Goal: Task Accomplishment & Management: Manage account settings

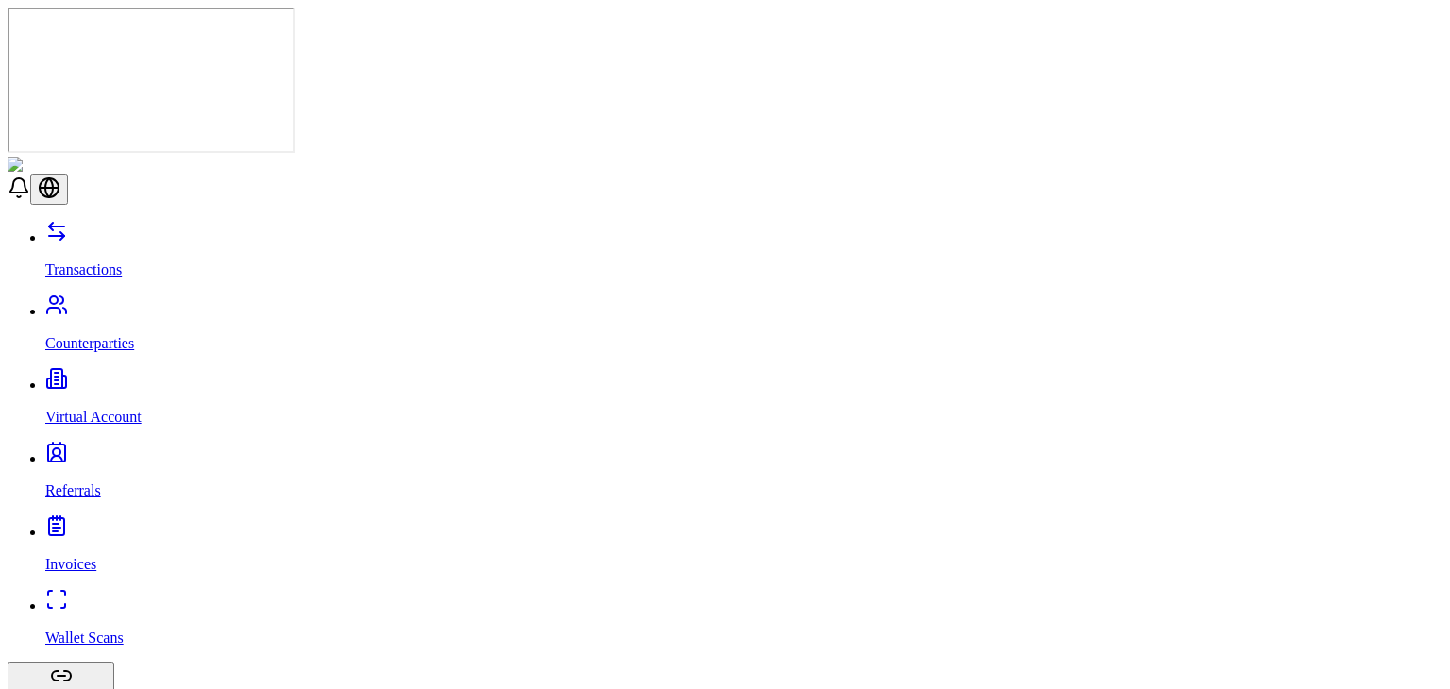
click at [90, 303] on link "Counterparties" at bounding box center [744, 327] width 1398 height 49
click at [216, 229] on link "Transactions" at bounding box center [744, 253] width 1398 height 49
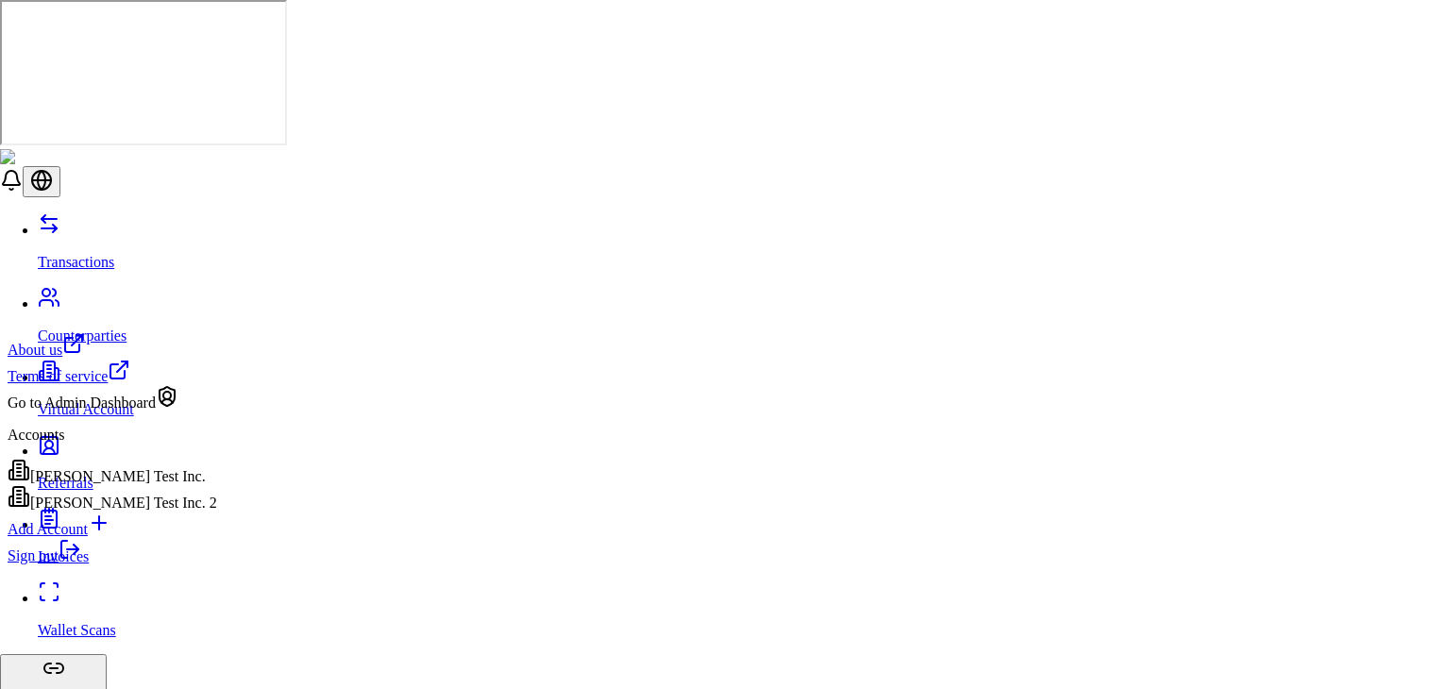
click at [167, 512] on div "[PERSON_NAME] Test Inc. 2" at bounding box center [113, 498] width 210 height 26
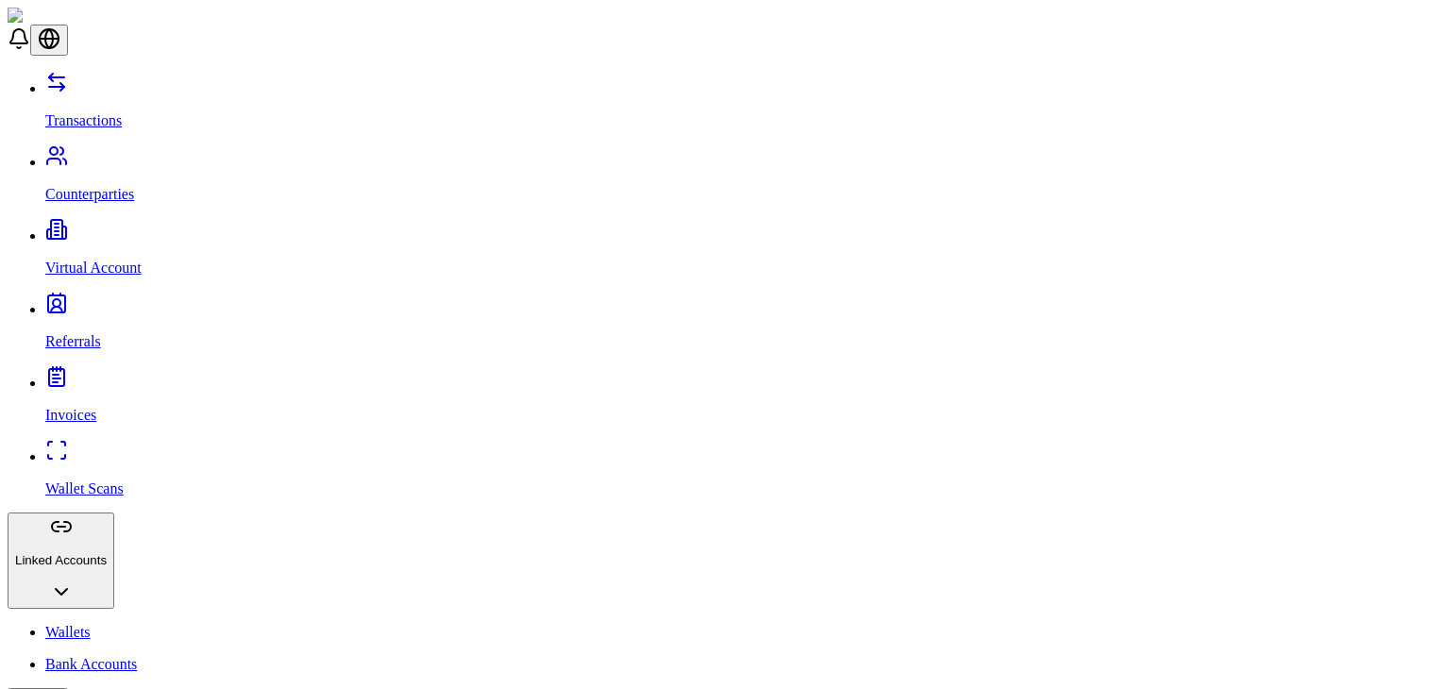
click at [94, 624] on link "Wallets" at bounding box center [744, 632] width 1398 height 17
click at [102, 656] on link "Bank Accounts" at bounding box center [744, 664] width 1398 height 17
click at [113, 104] on link "Transactions" at bounding box center [744, 104] width 1398 height 49
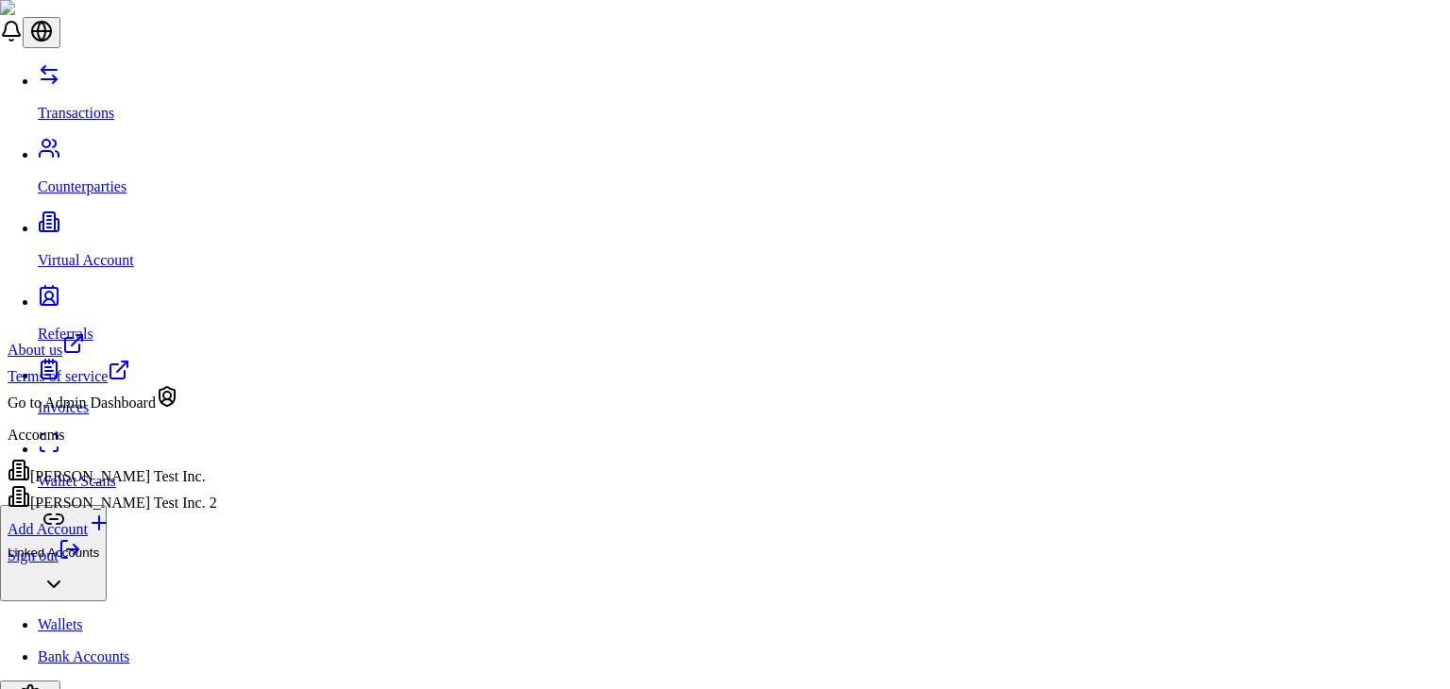
click at [143, 538] on div "Add Account" at bounding box center [113, 525] width 210 height 26
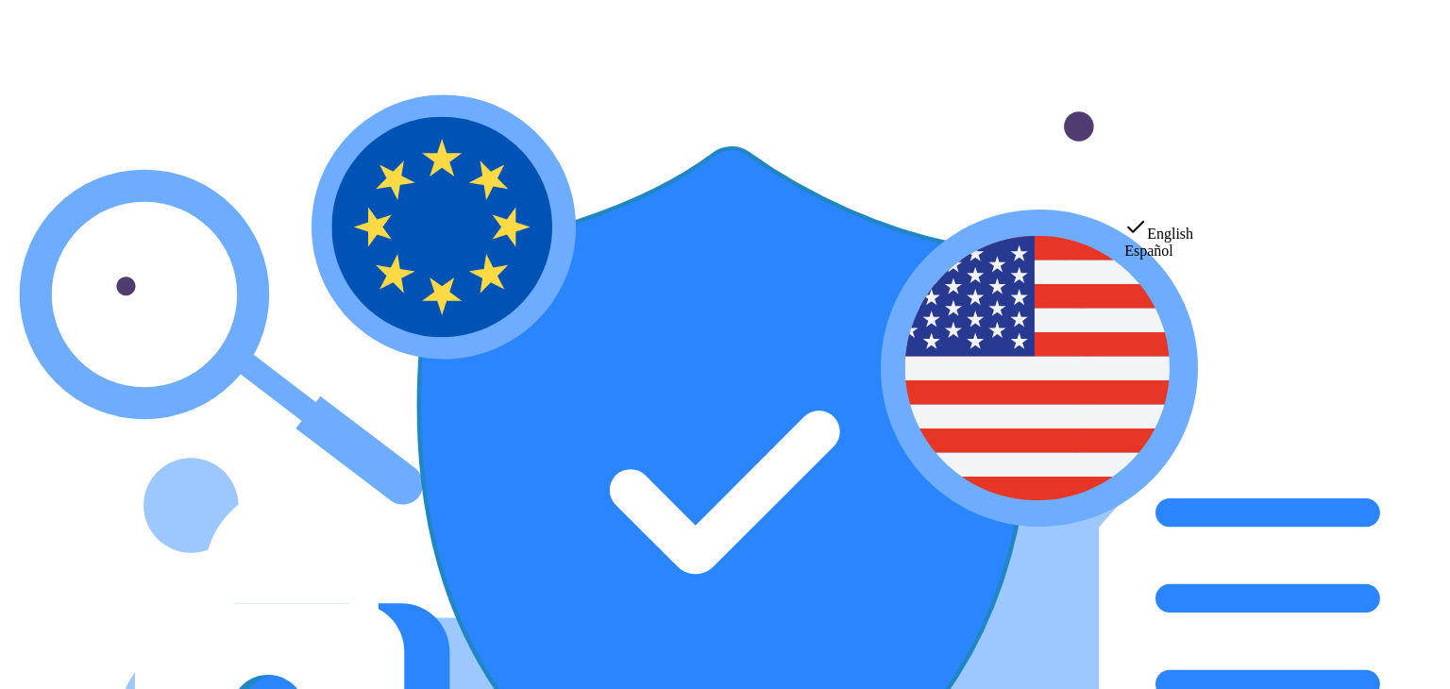
click at [1200, 210] on html "Licensed and Regulated We are a licensed crypto asset service provider in the […" at bounding box center [725, 644] width 1450 height 1289
click at [1292, 224] on html "Licensed and Regulated We are a licensed crypto asset service provider in the […" at bounding box center [725, 644] width 1450 height 1289
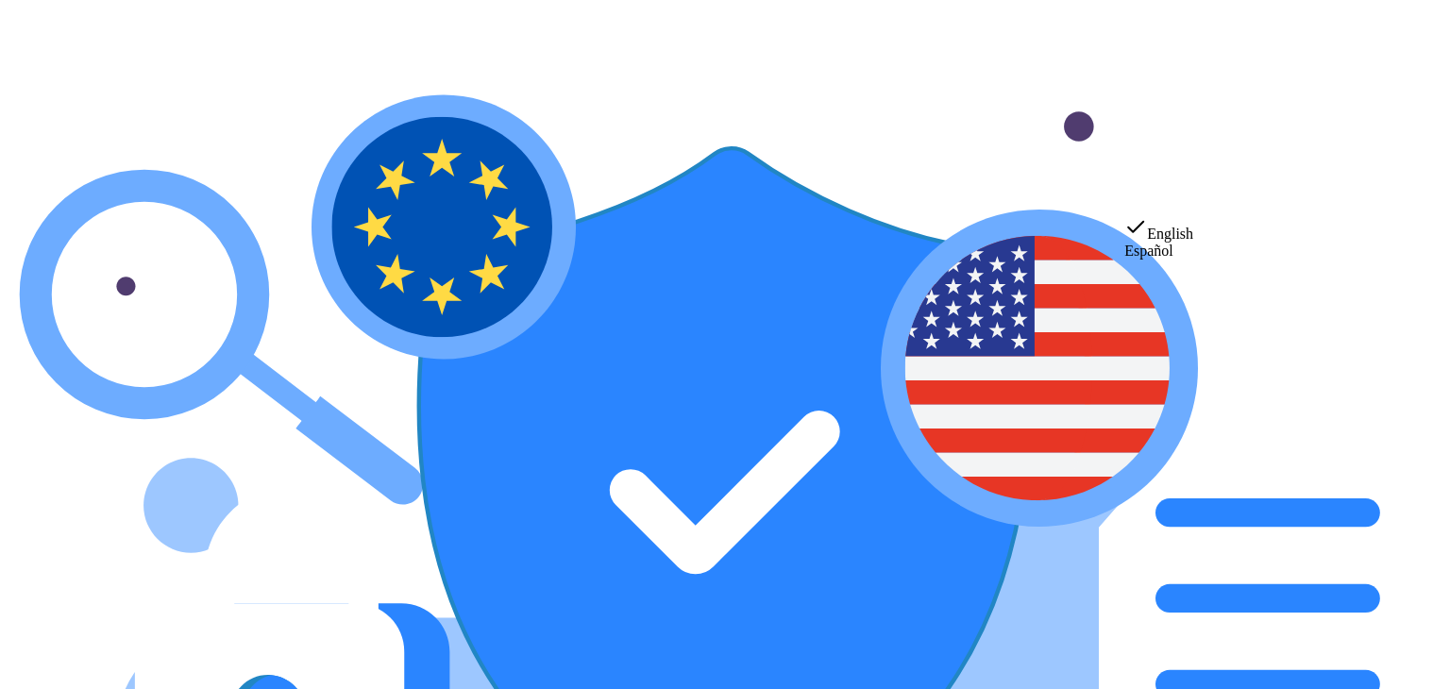
click at [1195, 183] on html "Licensed and Regulated We are a licensed crypto asset service provider in the […" at bounding box center [725, 644] width 1450 height 1289
click at [1066, 167] on html "Licensed and Regulated We are a licensed crypto asset service provider in the […" at bounding box center [725, 644] width 1450 height 1289
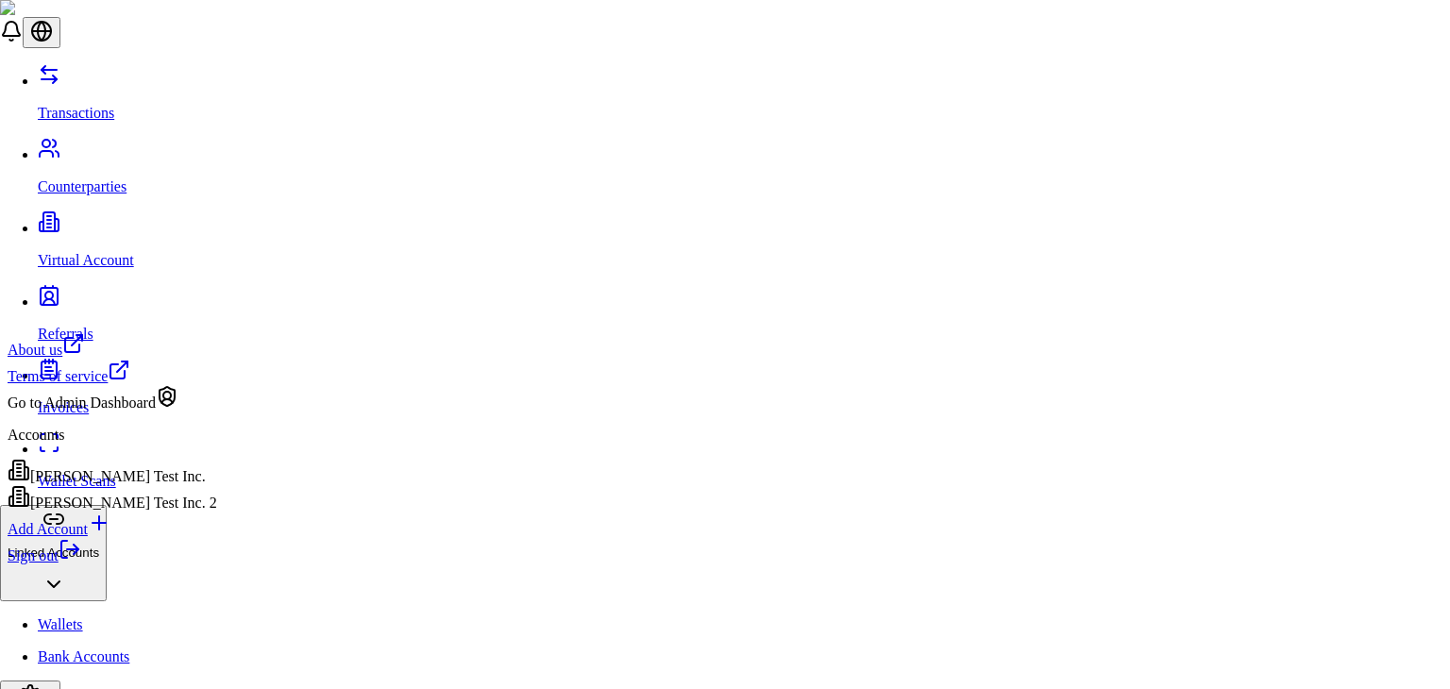
click at [81, 564] on link "Sign out" at bounding box center [45, 556] width 74 height 16
